Goal: Navigation & Orientation: Find specific page/section

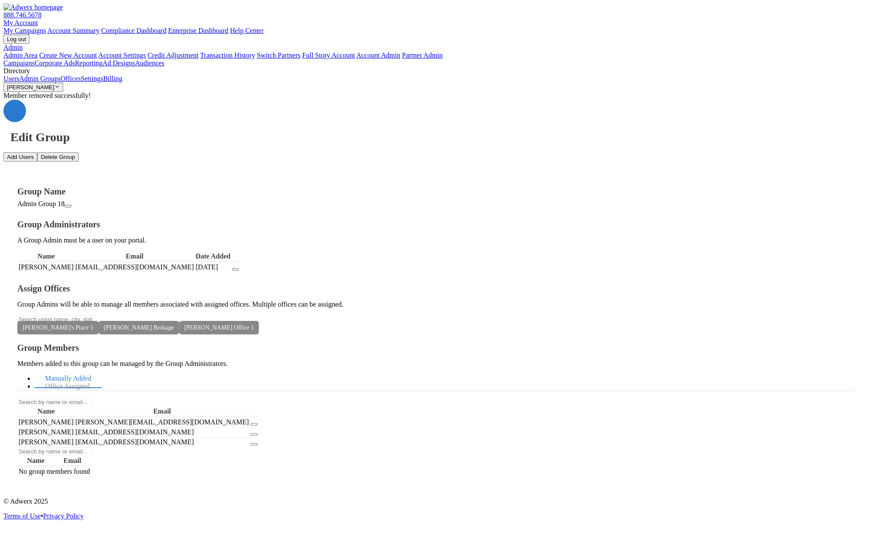
click at [19, 82] on link "Users" at bounding box center [11, 78] width 16 height 7
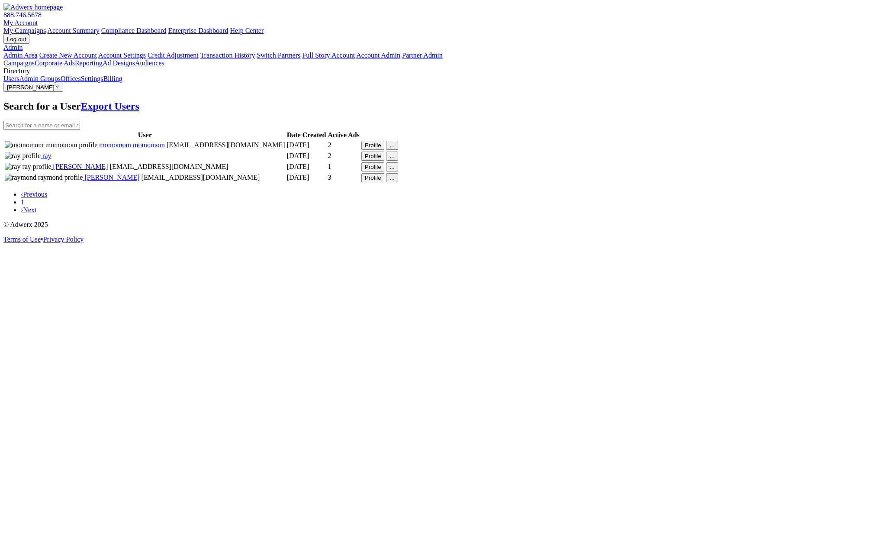
click at [61, 82] on link "Offices" at bounding box center [71, 78] width 20 height 7
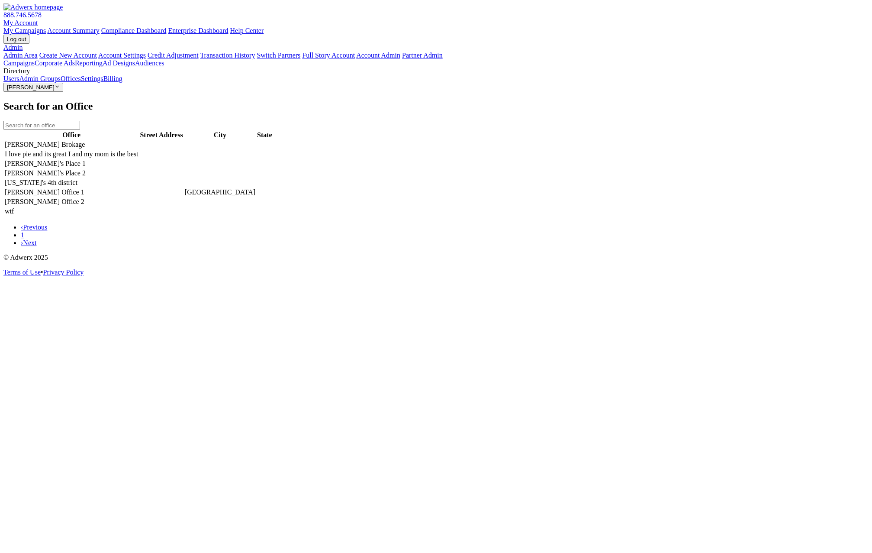
click at [139, 187] on td "[US_STATE]'s 4th district" at bounding box center [71, 182] width 134 height 9
click at [256, 197] on td "[GEOGRAPHIC_DATA]" at bounding box center [219, 192] width 71 height 9
